Goal: Find specific page/section: Find specific page/section

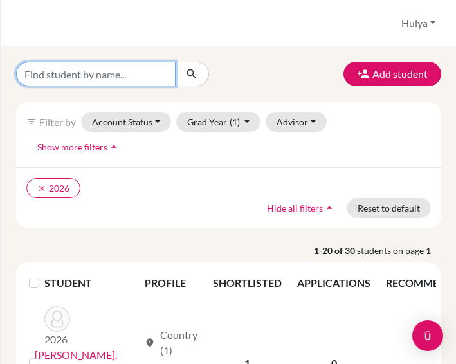
click at [122, 71] on input "Find student by name..." at bounding box center [96, 74] width 160 height 24
type input "[PERSON_NAME]"
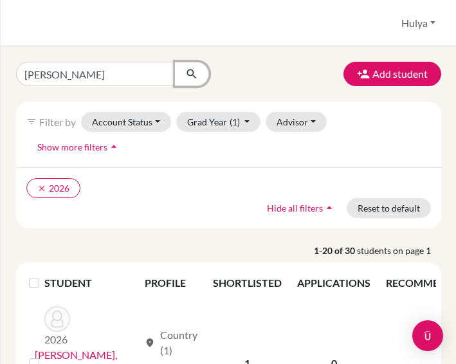
click at [191, 76] on icon "submit" at bounding box center [191, 74] width 13 height 13
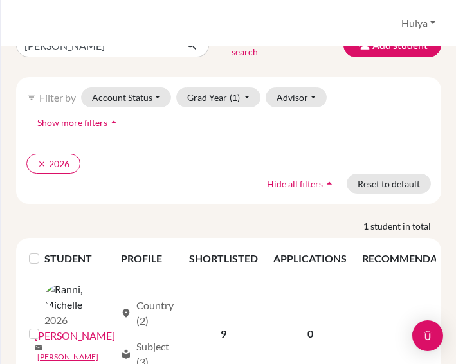
scroll to position [62, 0]
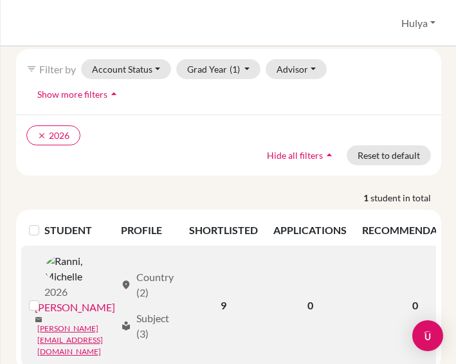
click at [67, 300] on link "[PERSON_NAME]" at bounding box center [75, 307] width 80 height 15
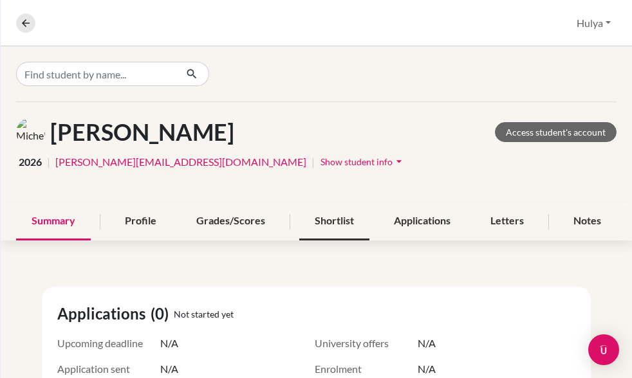
click at [338, 215] on div "Shortlist" at bounding box center [334, 222] width 70 height 38
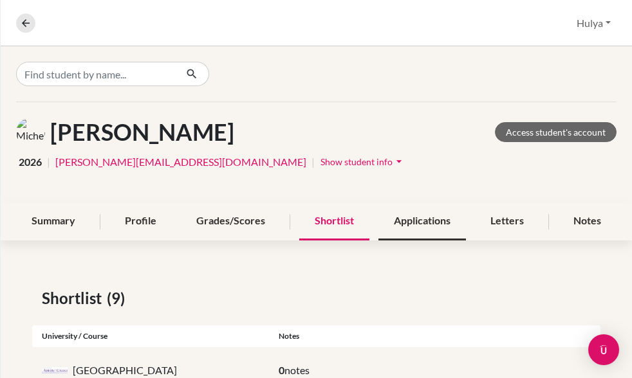
click at [415, 212] on div "Applications" at bounding box center [422, 222] width 88 height 38
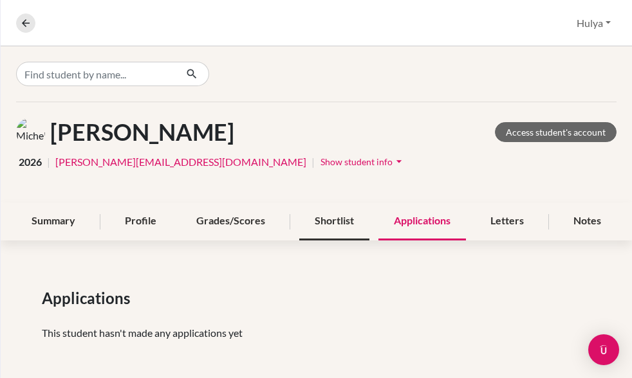
click at [338, 221] on div "Shortlist" at bounding box center [334, 222] width 70 height 38
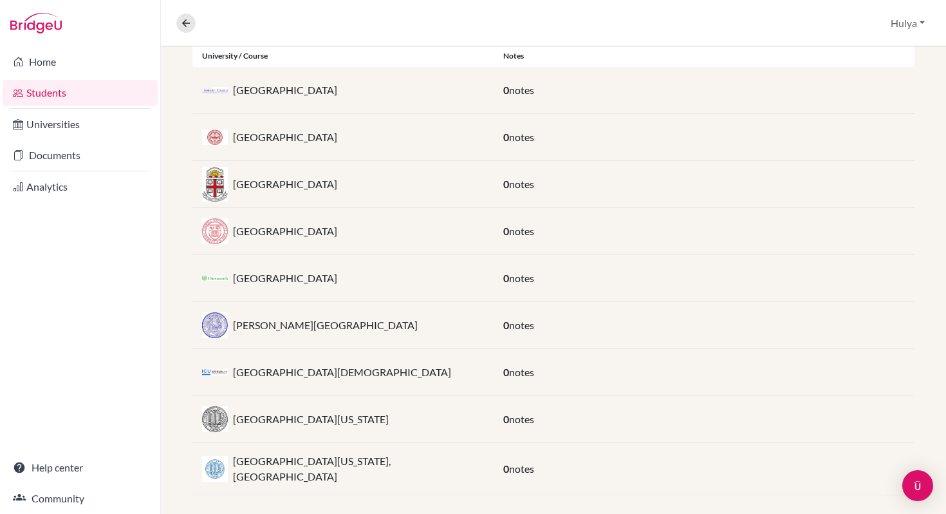
scroll to position [288, 0]
